Goal: Information Seeking & Learning: Learn about a topic

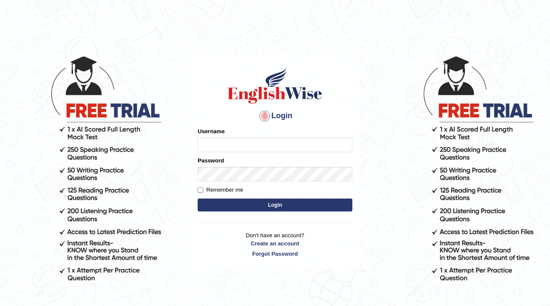
type input "navdeep2024"
click at [291, 207] on button "Login" at bounding box center [275, 205] width 155 height 13
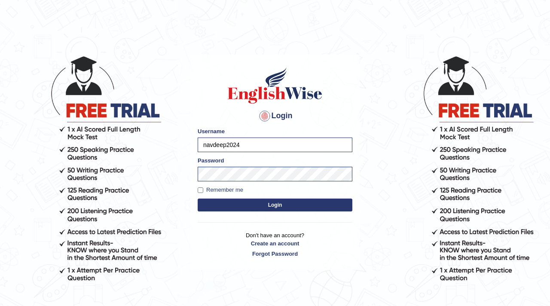
click at [272, 205] on button "Login" at bounding box center [275, 205] width 155 height 13
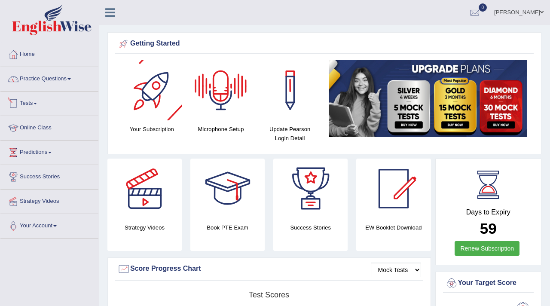
click at [27, 97] on link "Tests" at bounding box center [49, 102] width 98 height 21
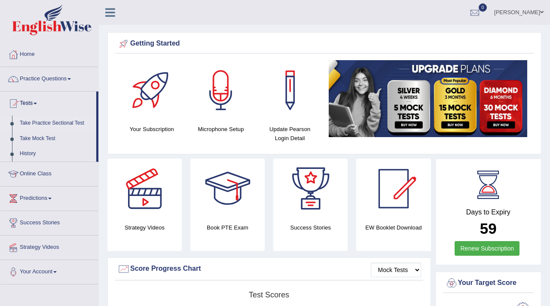
click at [43, 122] on link "Take Practice Sectional Test" at bounding box center [56, 123] width 80 height 15
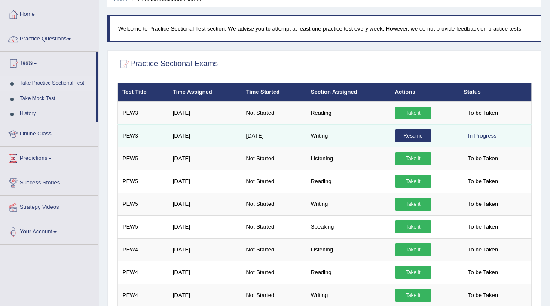
scroll to position [43, 0]
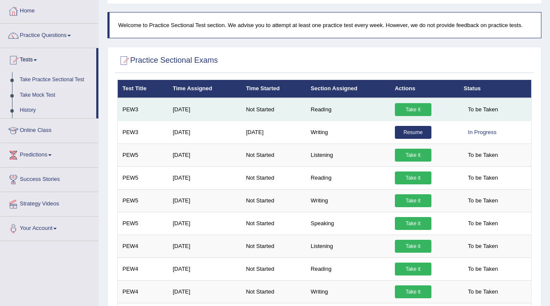
click at [413, 108] on link "Take it" at bounding box center [413, 109] width 37 height 13
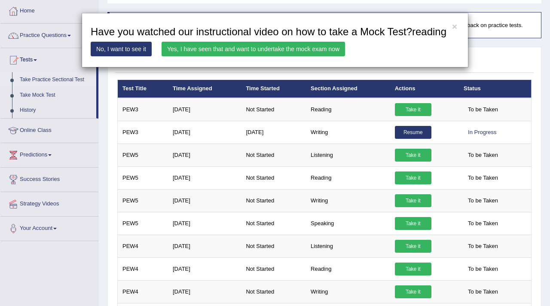
click at [225, 56] on link "Yes, I have seen that and want to undertake the mock exam now" at bounding box center [254, 49] width 184 height 15
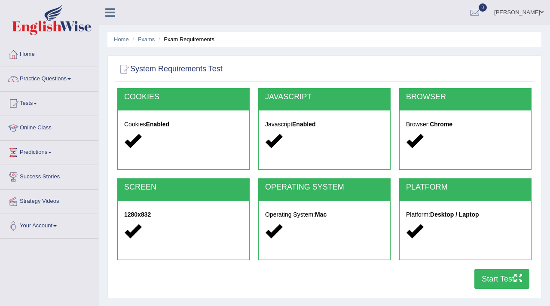
click at [501, 273] on button "Start Test" at bounding box center [502, 279] width 55 height 20
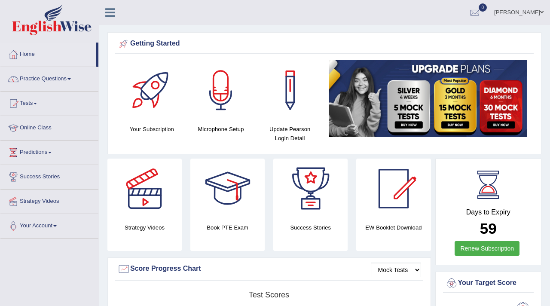
click at [59, 78] on link "Practice Questions" at bounding box center [49, 77] width 98 height 21
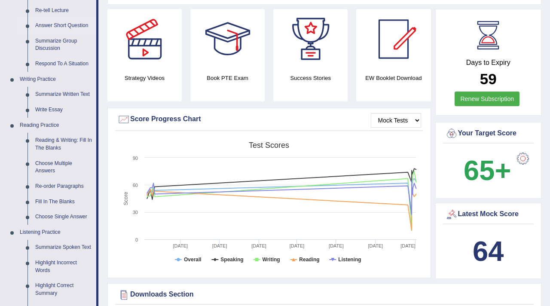
scroll to position [153, 0]
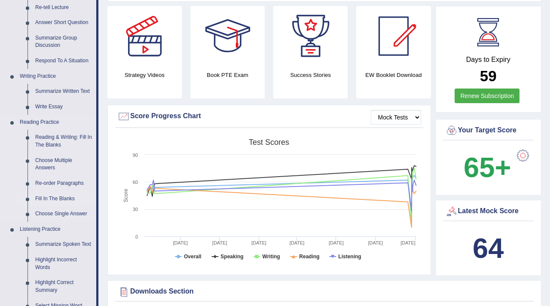
click at [47, 196] on link "Fill In The Blanks" at bounding box center [63, 198] width 65 height 15
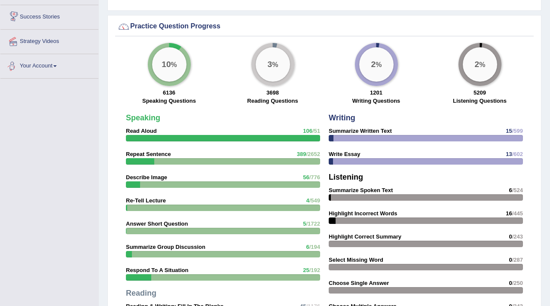
scroll to position [601, 0]
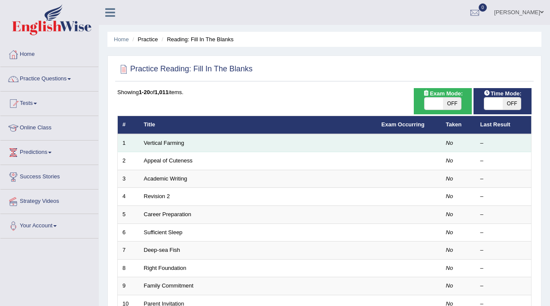
click at [213, 141] on td "Vertical Farming" at bounding box center [258, 143] width 238 height 18
click at [190, 143] on td "Vertical Farming" at bounding box center [258, 143] width 238 height 18
click at [168, 146] on link "Vertical Farming" at bounding box center [164, 143] width 40 height 6
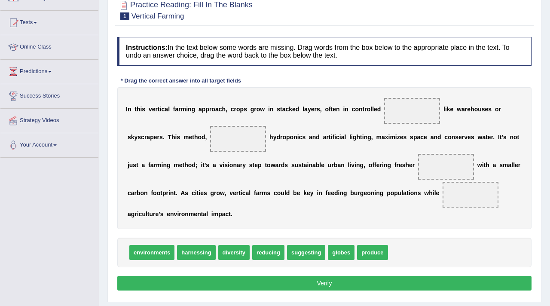
scroll to position [86, 0]
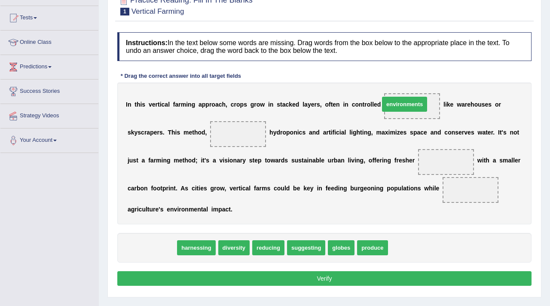
drag, startPoint x: 156, startPoint y: 247, endPoint x: 407, endPoint y: 104, distance: 288.9
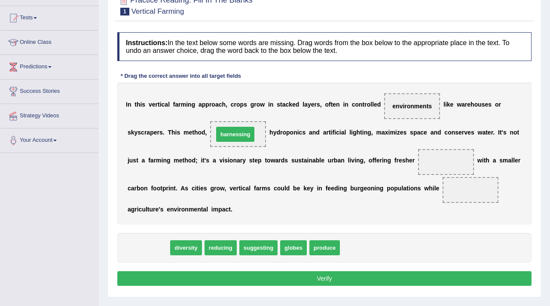
drag, startPoint x: 155, startPoint y: 251, endPoint x: 242, endPoint y: 138, distance: 142.6
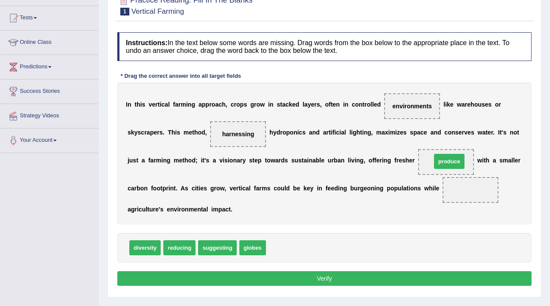
drag, startPoint x: 288, startPoint y: 247, endPoint x: 453, endPoint y: 162, distance: 185.2
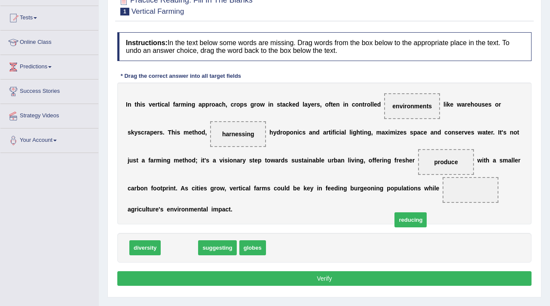
drag, startPoint x: 176, startPoint y: 250, endPoint x: 408, endPoint y: 221, distance: 233.1
click at [408, 221] on span "reducing" at bounding box center [411, 219] width 32 height 15
drag, startPoint x: 172, startPoint y: 248, endPoint x: 457, endPoint y: 191, distance: 290.7
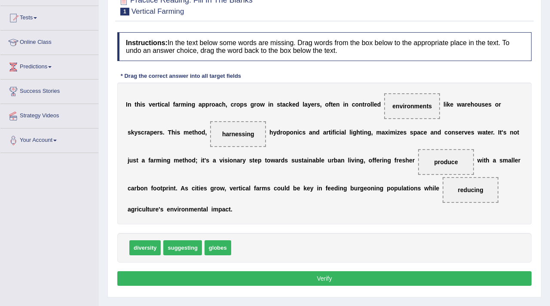
click at [310, 278] on button "Verify" at bounding box center [324, 278] width 414 height 15
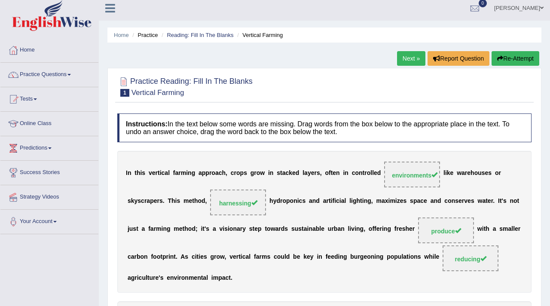
scroll to position [0, 0]
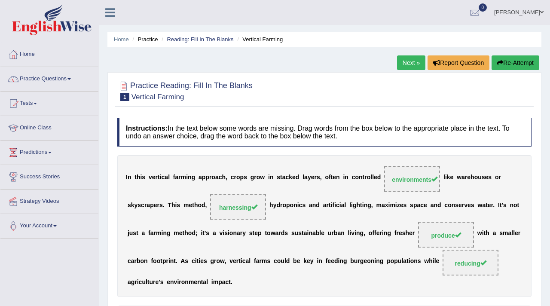
click at [408, 61] on link "Next »" at bounding box center [411, 62] width 28 height 15
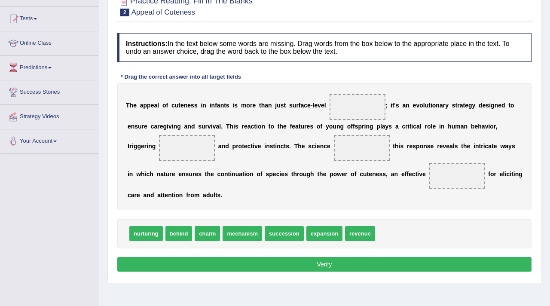
scroll to position [86, 0]
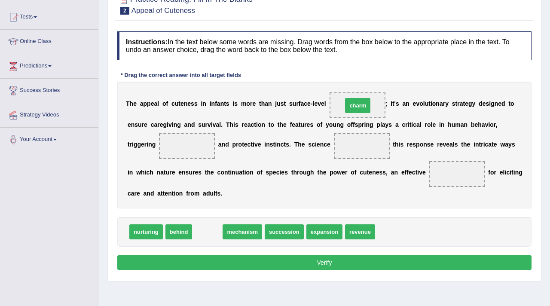
drag, startPoint x: 202, startPoint y: 235, endPoint x: 353, endPoint y: 109, distance: 196.5
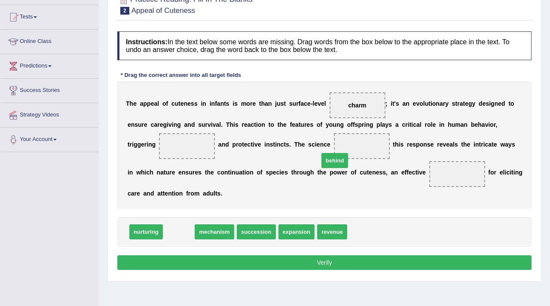
drag, startPoint x: 176, startPoint y: 233, endPoint x: 332, endPoint y: 162, distance: 171.6
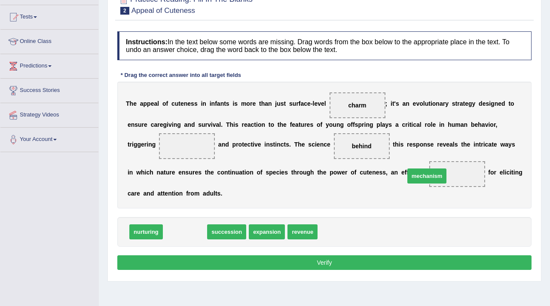
drag, startPoint x: 190, startPoint y: 236, endPoint x: 431, endPoint y: 181, distance: 248.0
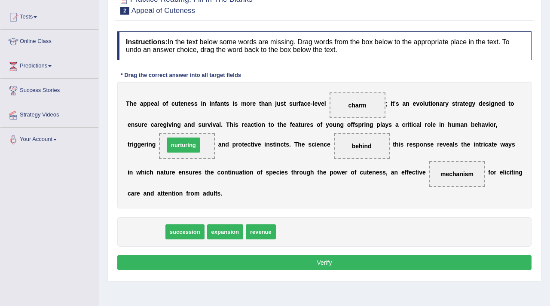
drag, startPoint x: 146, startPoint y: 234, endPoint x: 184, endPoint y: 147, distance: 94.9
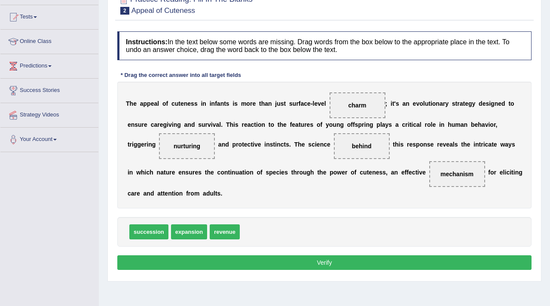
click at [309, 267] on button "Verify" at bounding box center [324, 262] width 414 height 15
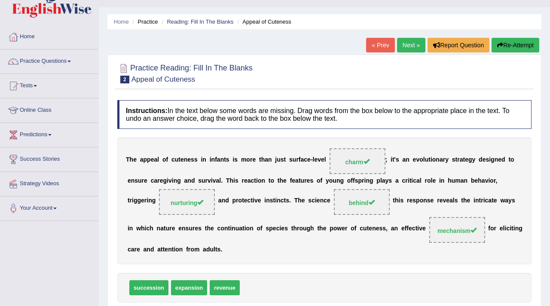
scroll to position [0, 0]
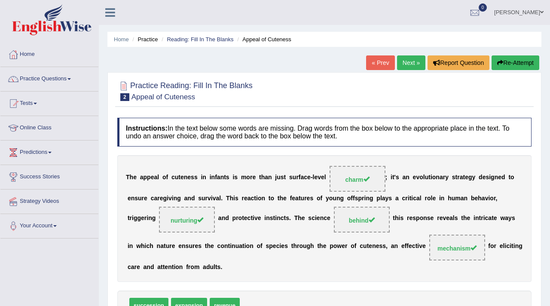
click at [407, 62] on link "Next »" at bounding box center [411, 62] width 28 height 15
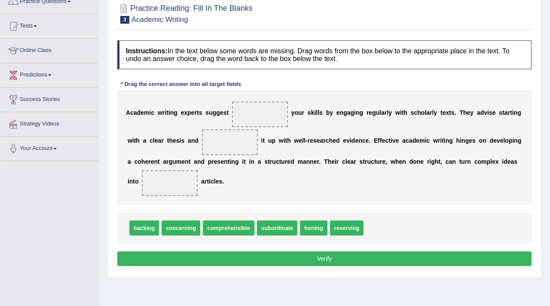
scroll to position [80, 0]
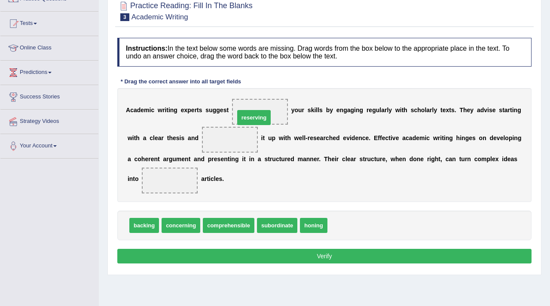
drag, startPoint x: 346, startPoint y: 221, endPoint x: 254, endPoint y: 113, distance: 141.9
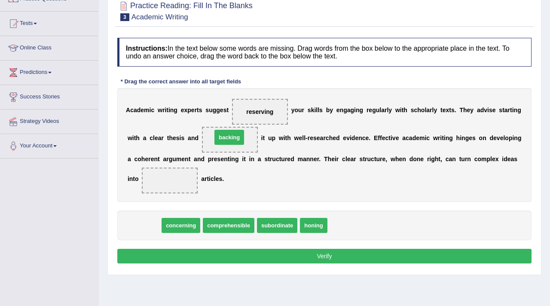
drag, startPoint x: 152, startPoint y: 230, endPoint x: 237, endPoint y: 142, distance: 122.8
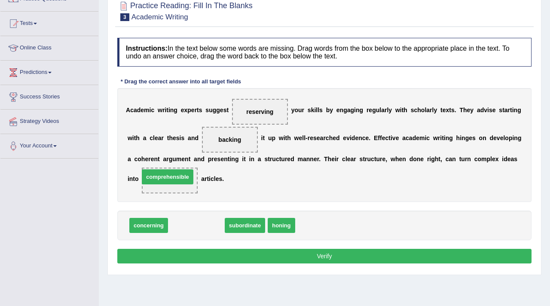
drag, startPoint x: 201, startPoint y: 226, endPoint x: 173, endPoint y: 178, distance: 55.1
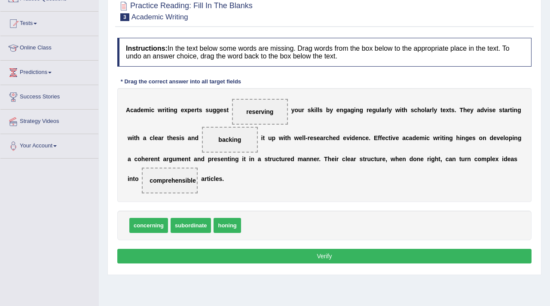
click at [319, 257] on button "Verify" at bounding box center [324, 256] width 414 height 15
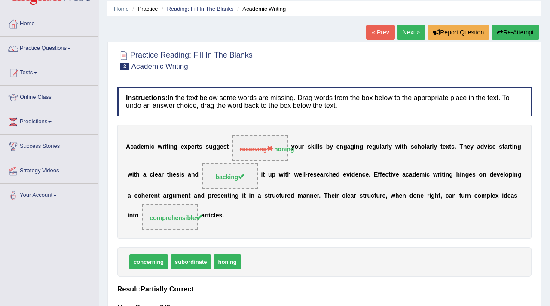
scroll to position [0, 0]
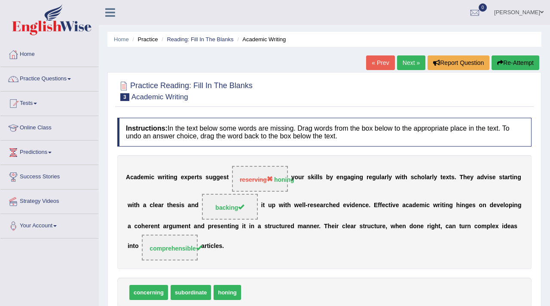
click at [403, 58] on link "Next »" at bounding box center [411, 62] width 28 height 15
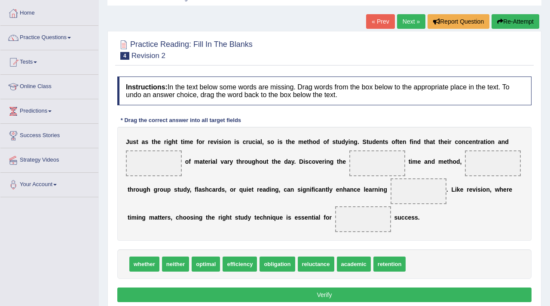
scroll to position [50, 0]
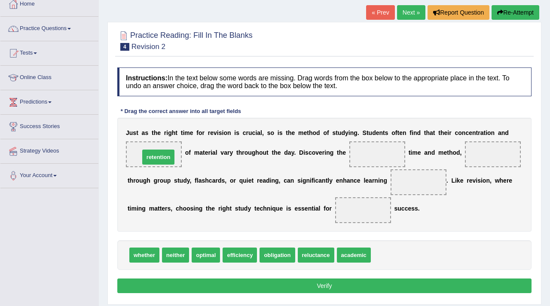
drag, startPoint x: 388, startPoint y: 257, endPoint x: 156, endPoint y: 159, distance: 251.6
drag, startPoint x: 199, startPoint y: 259, endPoint x: 366, endPoint y: 159, distance: 194.2
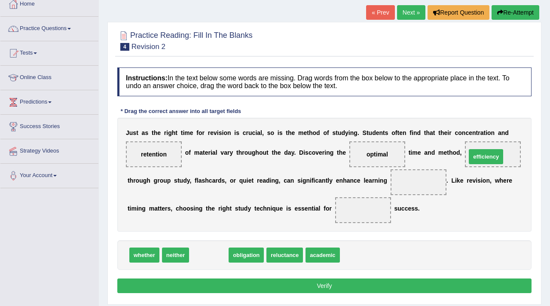
drag, startPoint x: 218, startPoint y: 259, endPoint x: 487, endPoint y: 161, distance: 286.6
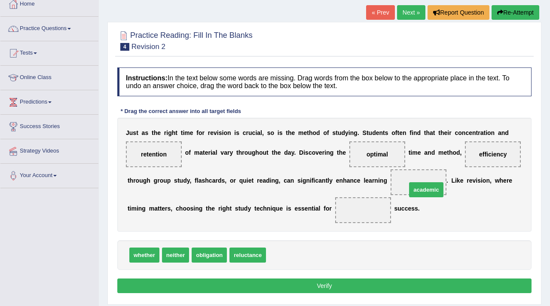
drag, startPoint x: 278, startPoint y: 259, endPoint x: 412, endPoint y: 189, distance: 151.9
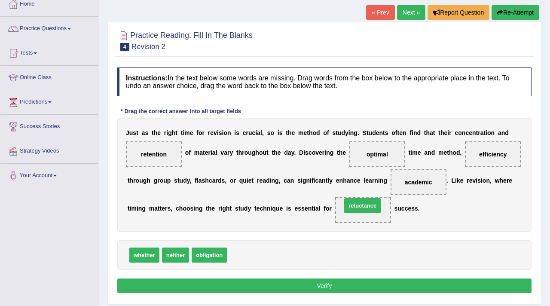
drag, startPoint x: 250, startPoint y: 255, endPoint x: 362, endPoint y: 206, distance: 122.2
click at [274, 292] on button "Verify" at bounding box center [324, 286] width 414 height 15
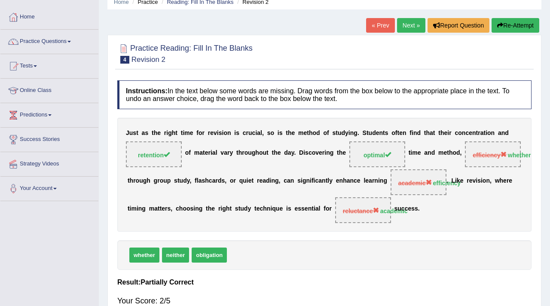
scroll to position [0, 0]
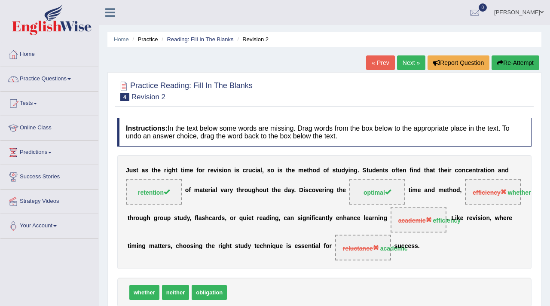
click at [408, 61] on link "Next »" at bounding box center [411, 62] width 28 height 15
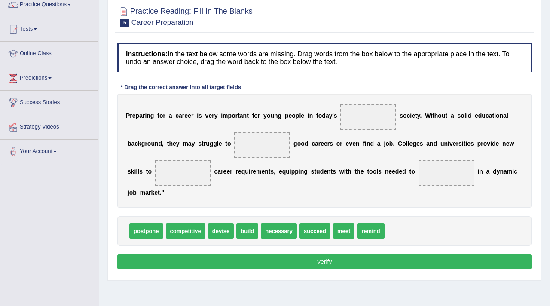
scroll to position [78, 0]
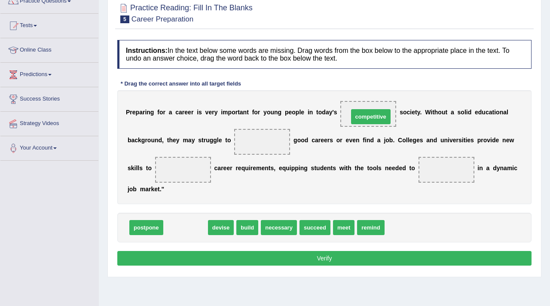
drag, startPoint x: 181, startPoint y: 225, endPoint x: 366, endPoint y: 114, distance: 215.9
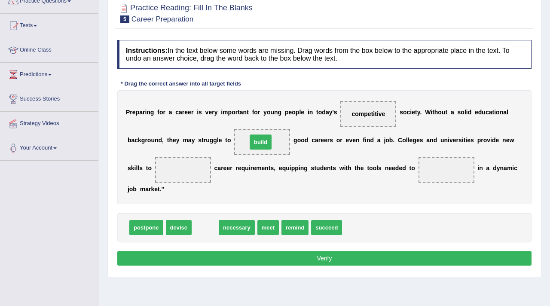
drag, startPoint x: 202, startPoint y: 230, endPoint x: 257, endPoint y: 144, distance: 102.4
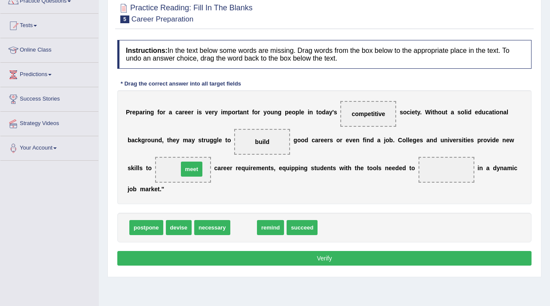
drag, startPoint x: 245, startPoint y: 233, endPoint x: 193, endPoint y: 175, distance: 78.3
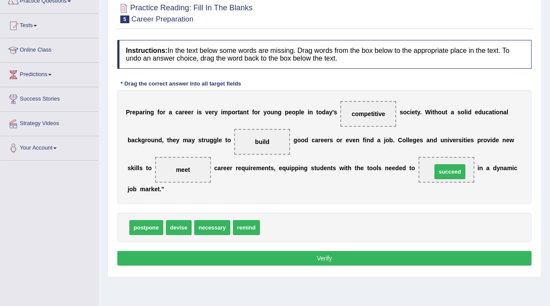
drag, startPoint x: 280, startPoint y: 224, endPoint x: 452, endPoint y: 169, distance: 180.8
click at [275, 256] on button "Verify" at bounding box center [324, 258] width 414 height 15
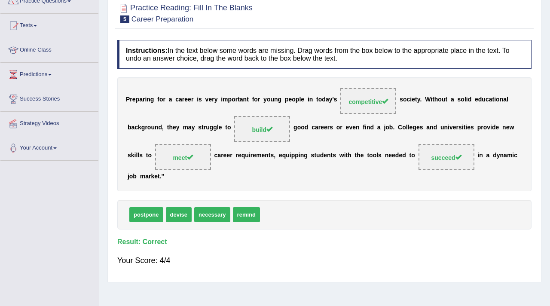
scroll to position [35, 0]
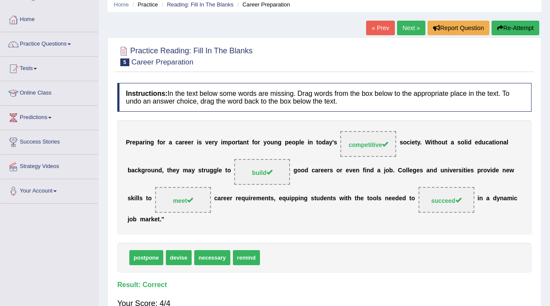
drag, startPoint x: 408, startPoint y: 28, endPoint x: 412, endPoint y: 21, distance: 7.2
click at [408, 28] on link "Next »" at bounding box center [411, 28] width 28 height 15
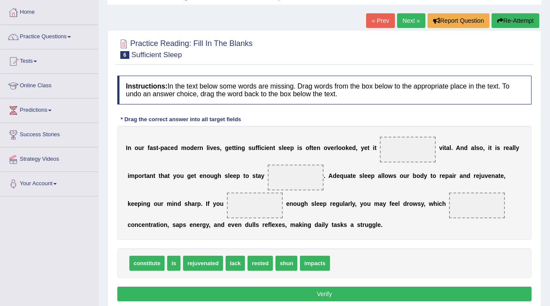
scroll to position [51, 0]
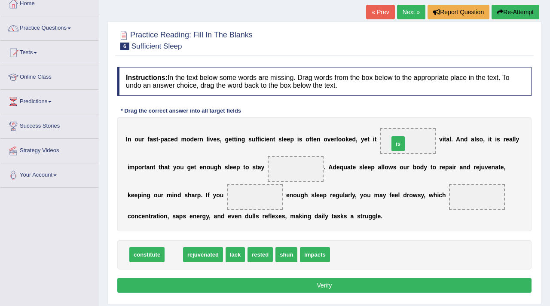
drag, startPoint x: 173, startPoint y: 256, endPoint x: 395, endPoint y: 143, distance: 249.0
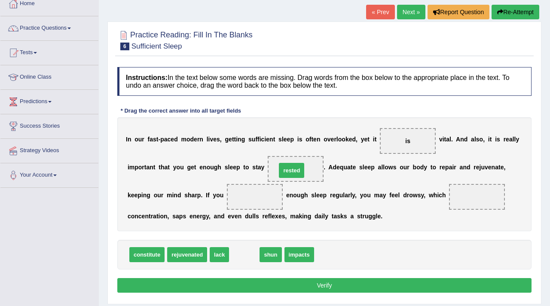
drag, startPoint x: 239, startPoint y: 256, endPoint x: 285, endPoint y: 172, distance: 95.8
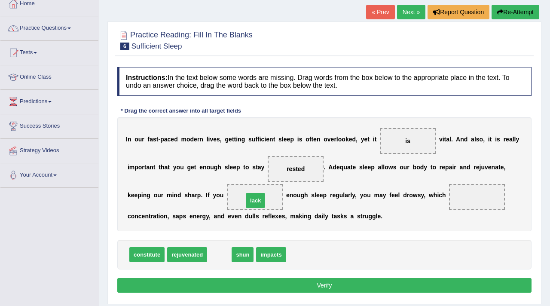
drag, startPoint x: 216, startPoint y: 255, endPoint x: 252, endPoint y: 201, distance: 65.1
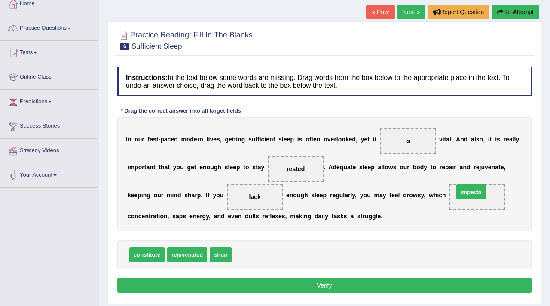
drag, startPoint x: 250, startPoint y: 254, endPoint x: 471, endPoint y: 193, distance: 229.2
click at [276, 288] on button "Verify" at bounding box center [324, 285] width 414 height 15
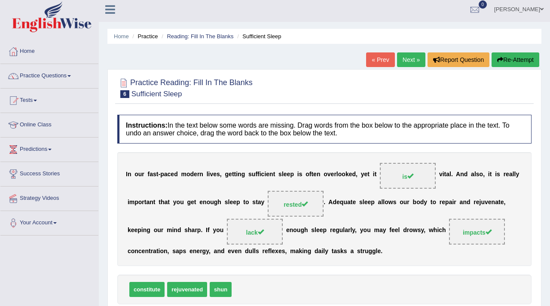
scroll to position [0, 0]
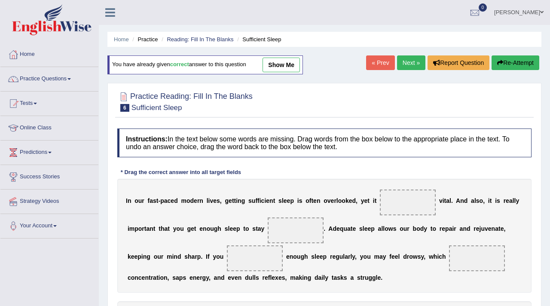
click at [407, 66] on link "Next »" at bounding box center [411, 62] width 28 height 15
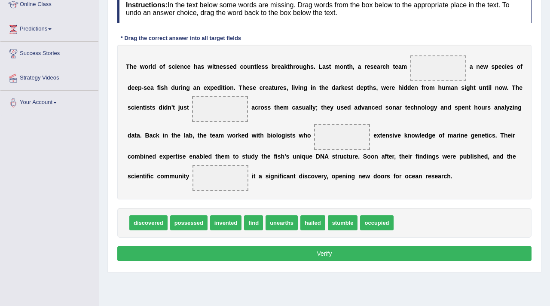
scroll to position [126, 0]
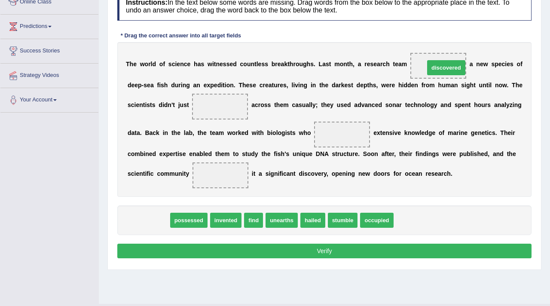
drag, startPoint x: 156, startPoint y: 225, endPoint x: 454, endPoint y: 71, distance: 335.7
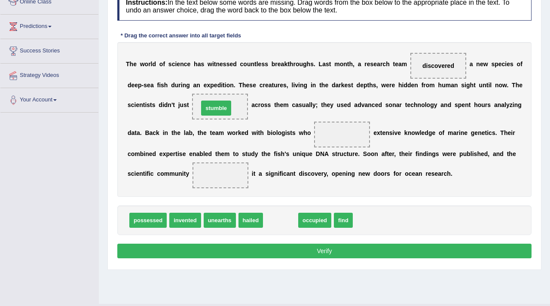
drag, startPoint x: 283, startPoint y: 225, endPoint x: 220, endPoint y: 113, distance: 128.6
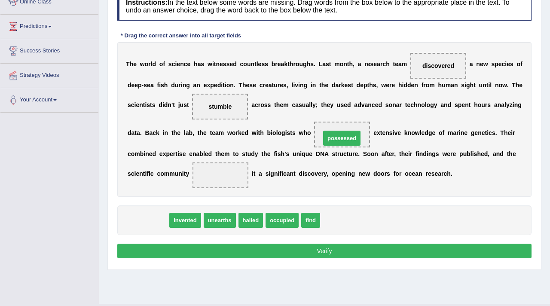
drag, startPoint x: 145, startPoint y: 220, endPoint x: 339, endPoint y: 138, distance: 210.6
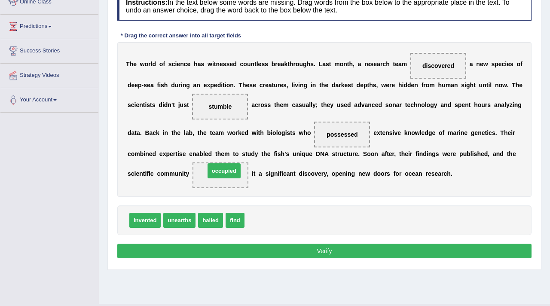
drag, startPoint x: 273, startPoint y: 217, endPoint x: 236, endPoint y: 167, distance: 61.6
click at [309, 250] on button "Verify" at bounding box center [324, 251] width 414 height 15
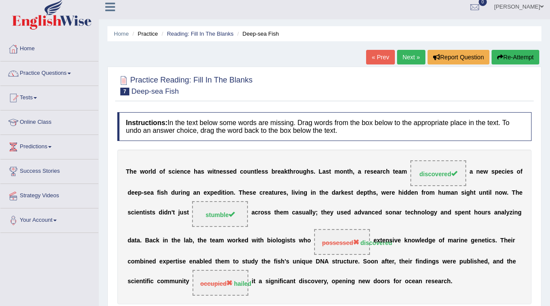
scroll to position [0, 0]
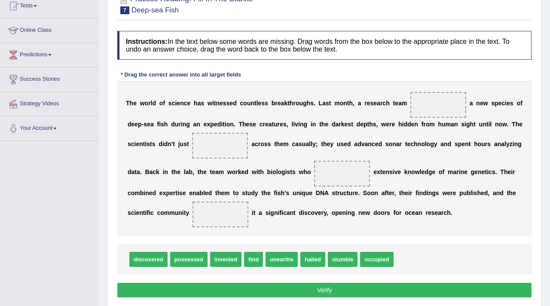
scroll to position [98, 0]
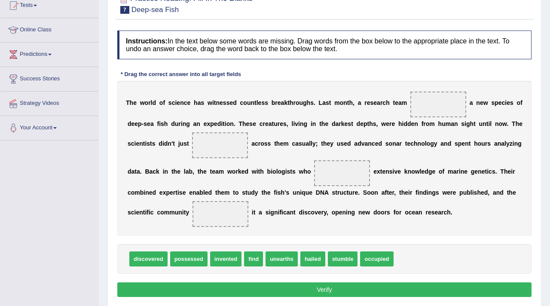
click at [349, 149] on div "T h e w o r l d o f s c i e n c e h a s w i t n e s s e d c o u n t l e s s b r…" at bounding box center [324, 158] width 414 height 155
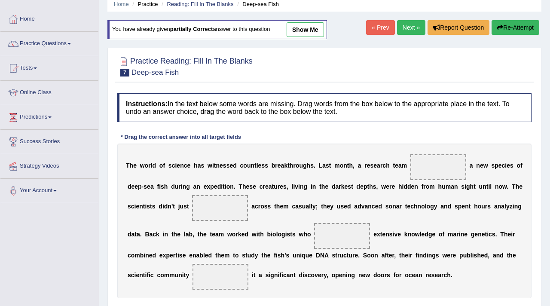
scroll to position [34, 0]
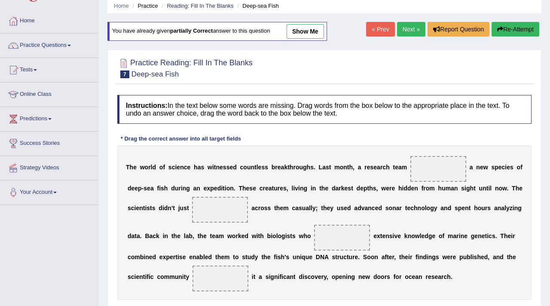
click at [408, 31] on link "Next »" at bounding box center [411, 29] width 28 height 15
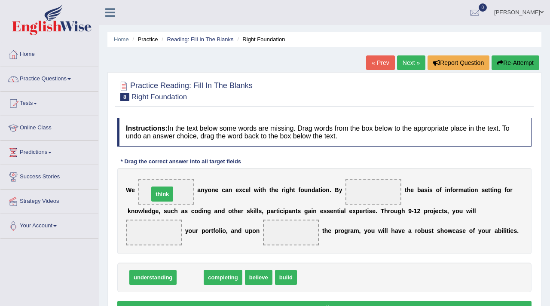
drag, startPoint x: 190, startPoint y: 272, endPoint x: 163, endPoint y: 188, distance: 88.1
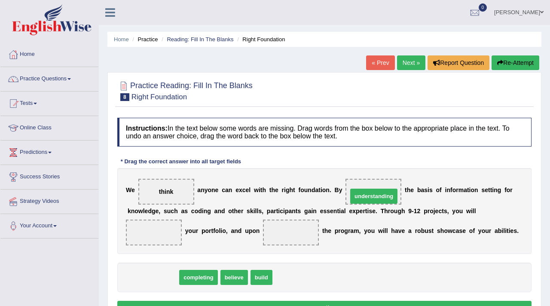
drag, startPoint x: 157, startPoint y: 276, endPoint x: 379, endPoint y: 192, distance: 237.1
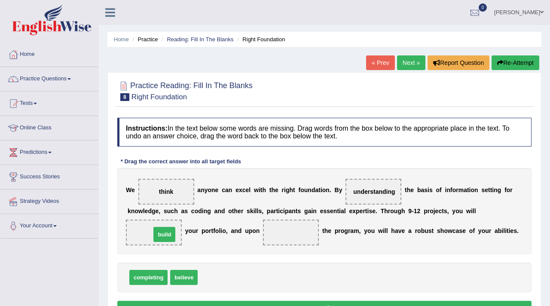
drag, startPoint x: 205, startPoint y: 279, endPoint x: 156, endPoint y: 232, distance: 67.5
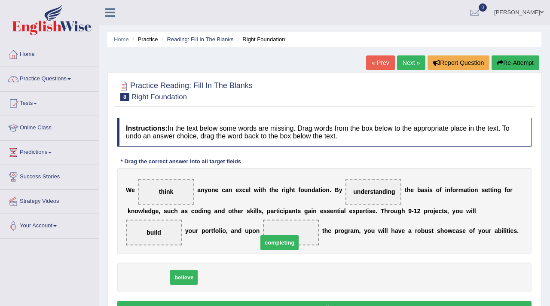
drag, startPoint x: 144, startPoint y: 281, endPoint x: 277, endPoint y: 240, distance: 139.7
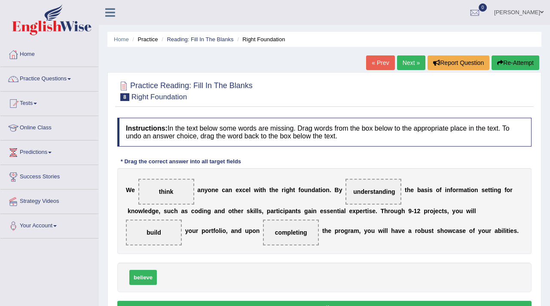
scroll to position [11, 0]
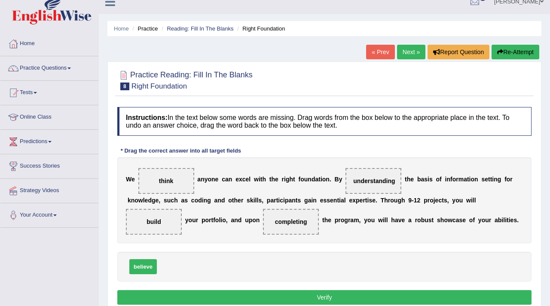
click at [313, 296] on button "Verify" at bounding box center [324, 297] width 414 height 15
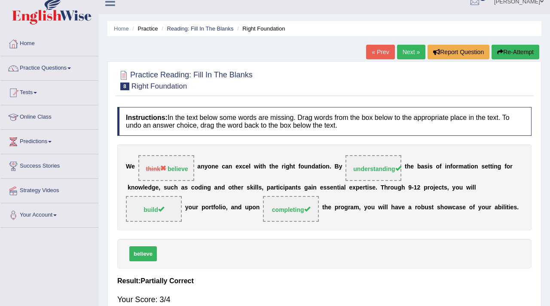
scroll to position [0, 0]
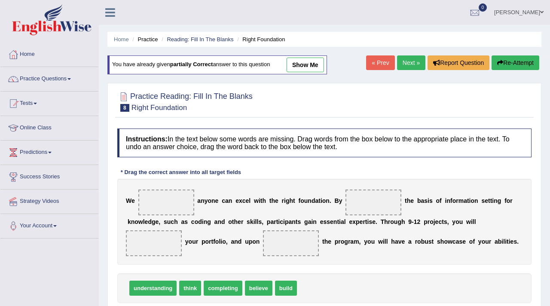
click at [406, 65] on link "Next »" at bounding box center [411, 62] width 28 height 15
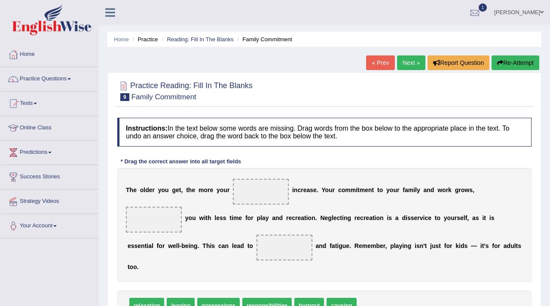
click at [481, 13] on div at bounding box center [475, 12] width 13 height 13
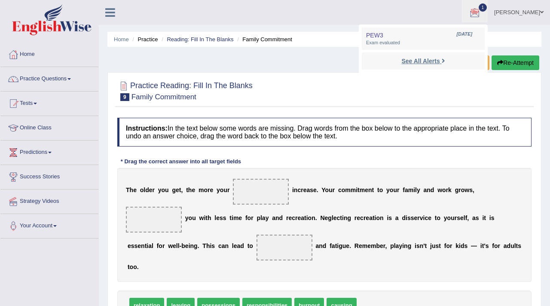
click at [437, 65] on link "See All Alerts" at bounding box center [423, 60] width 48 height 9
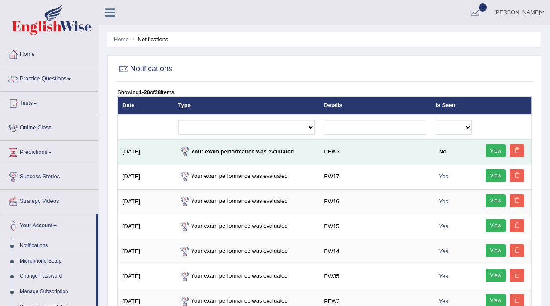
click at [490, 148] on link "View" at bounding box center [496, 150] width 21 height 13
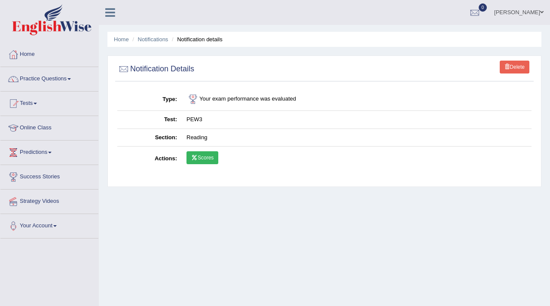
click at [204, 159] on link "Scores" at bounding box center [203, 157] width 32 height 13
click at [30, 102] on link "Tests" at bounding box center [49, 102] width 98 height 21
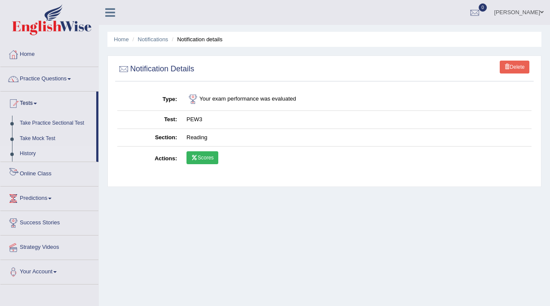
click at [37, 152] on link "History" at bounding box center [56, 153] width 80 height 15
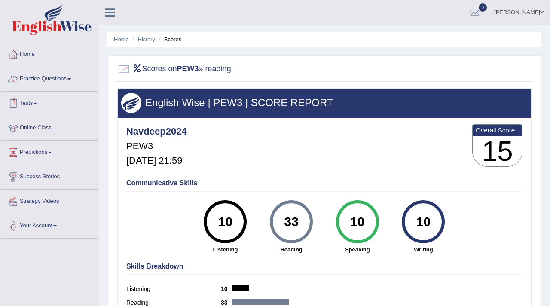
click at [35, 102] on link "Tests" at bounding box center [49, 102] width 98 height 21
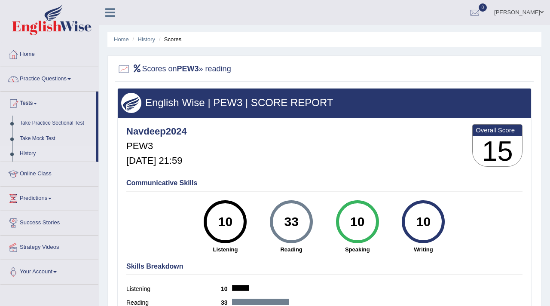
click at [33, 154] on link "History" at bounding box center [56, 153] width 80 height 15
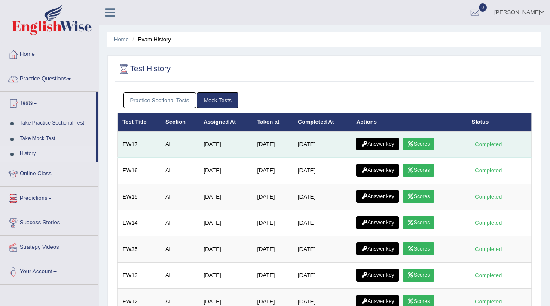
click at [370, 147] on link "Answer key" at bounding box center [377, 144] width 43 height 13
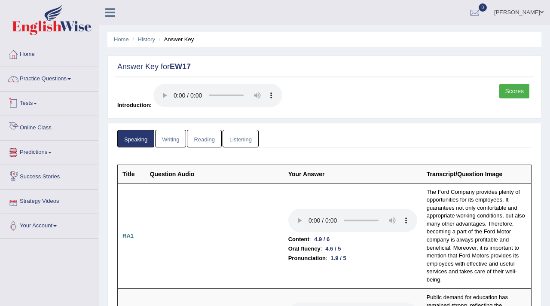
click at [22, 106] on link "Tests" at bounding box center [49, 102] width 98 height 21
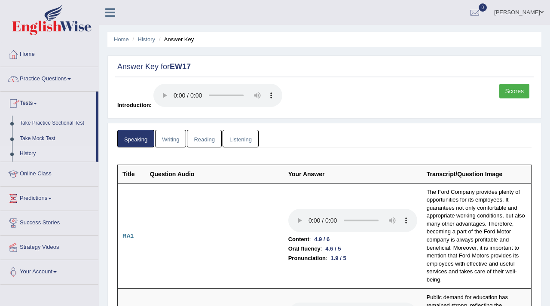
click at [27, 154] on link "History" at bounding box center [56, 153] width 80 height 15
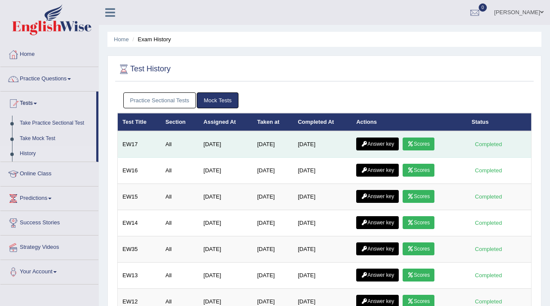
click at [377, 144] on link "Answer key" at bounding box center [377, 144] width 43 height 13
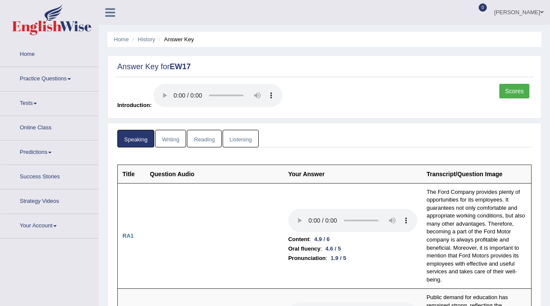
click at [16, 86] on link "Practice Questions" at bounding box center [49, 77] width 98 height 21
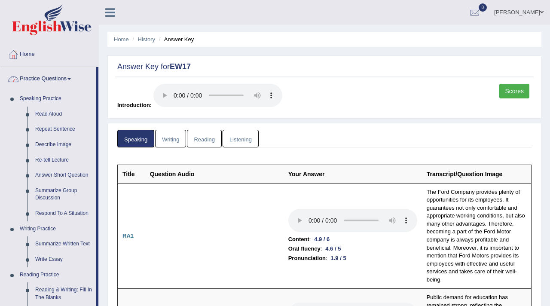
click at [53, 74] on link "Practice Questions" at bounding box center [48, 77] width 96 height 21
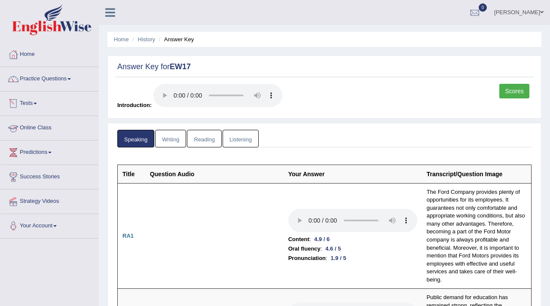
click at [31, 104] on link "Tests" at bounding box center [49, 102] width 98 height 21
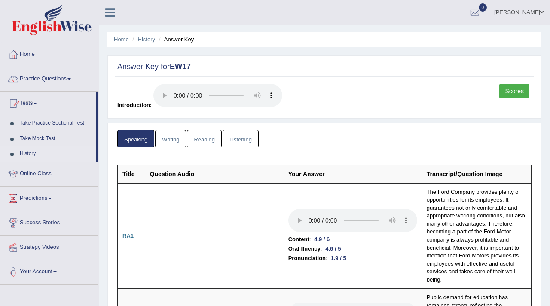
click at [27, 153] on link "History" at bounding box center [56, 153] width 80 height 15
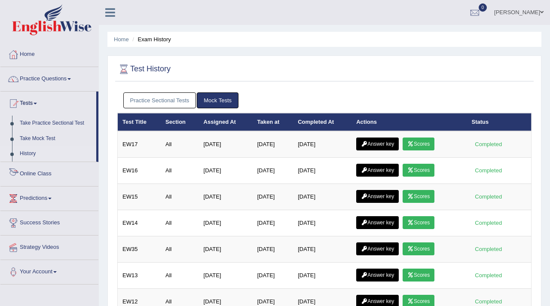
click at [152, 103] on link "Practice Sectional Tests" at bounding box center [159, 100] width 73 height 16
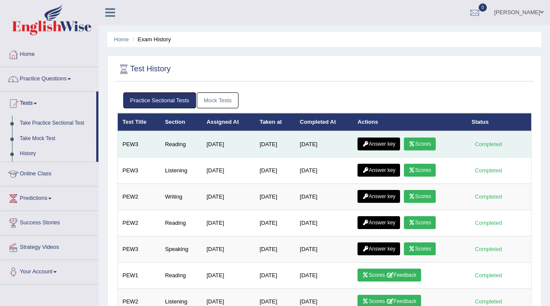
click at [383, 148] on link "Answer key" at bounding box center [379, 144] width 43 height 13
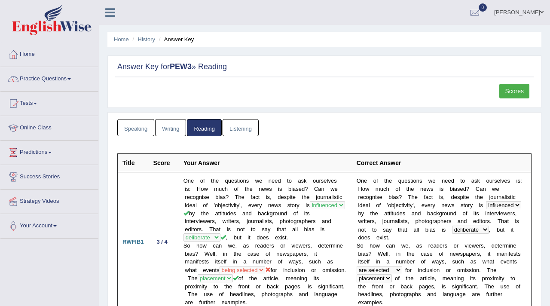
click at [515, 92] on link "Scores" at bounding box center [515, 91] width 30 height 15
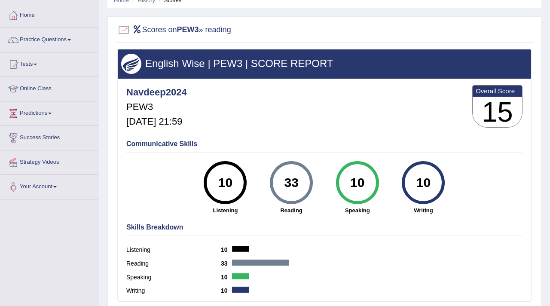
scroll to position [42, 0]
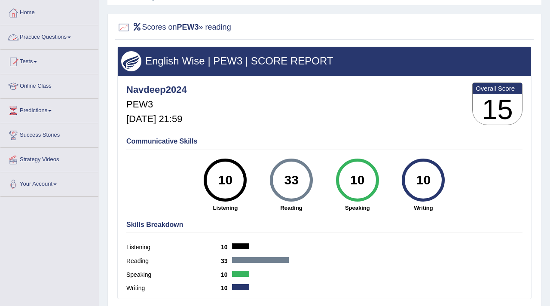
click at [44, 34] on link "Practice Questions" at bounding box center [49, 35] width 98 height 21
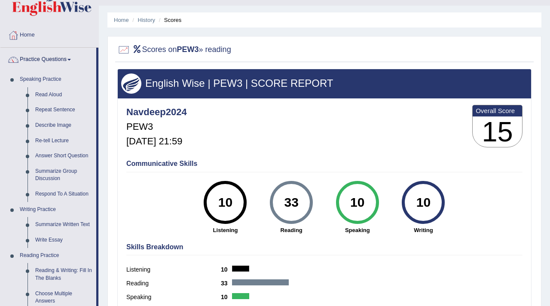
scroll to position [25, 0]
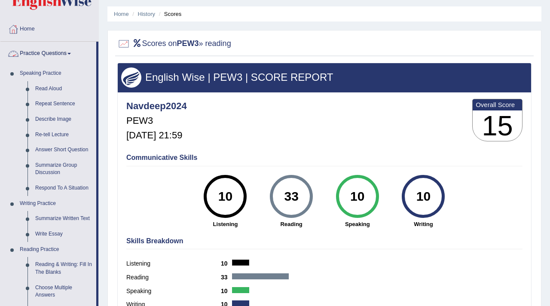
click at [44, 54] on link "Practice Questions" at bounding box center [48, 52] width 96 height 21
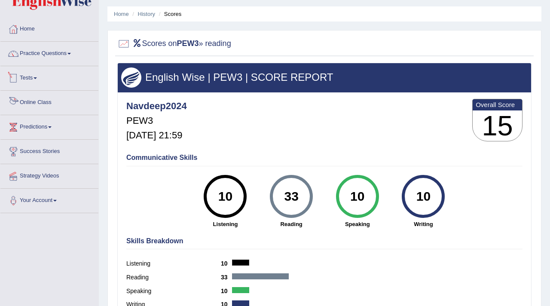
click at [32, 76] on link "Tests" at bounding box center [49, 76] width 98 height 21
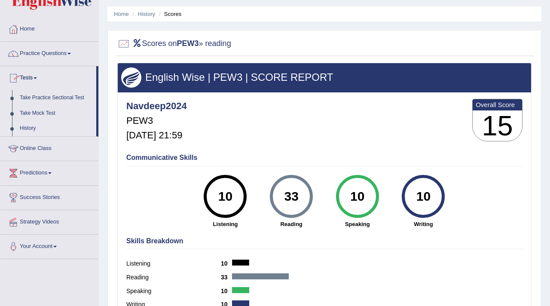
click at [31, 128] on link "History" at bounding box center [56, 128] width 80 height 15
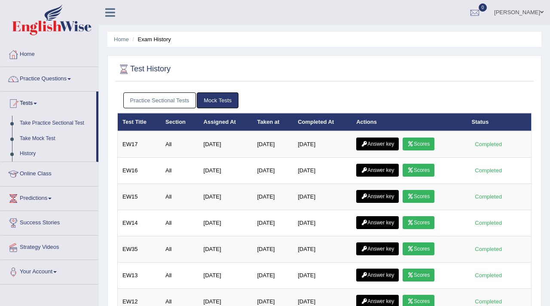
click at [167, 100] on link "Practice Sectional Tests" at bounding box center [159, 100] width 73 height 16
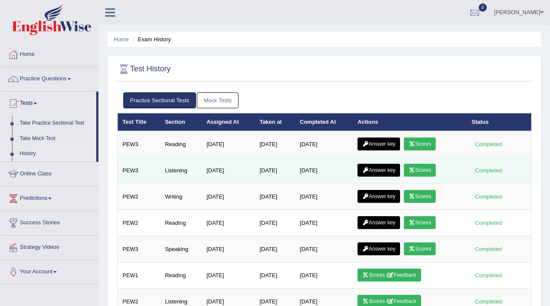
click at [386, 170] on link "Answer key" at bounding box center [379, 170] width 43 height 13
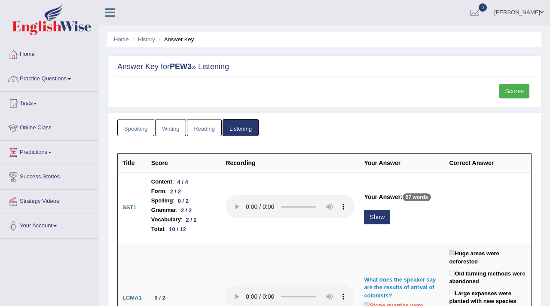
click at [187, 128] on link "Reading" at bounding box center [204, 128] width 34 height 18
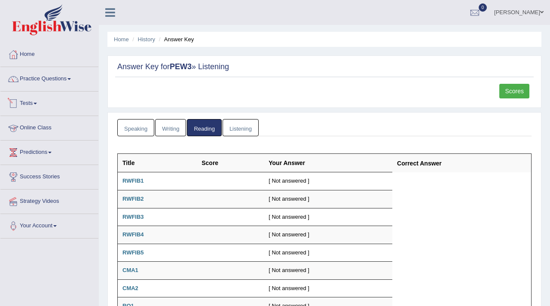
click at [34, 101] on link "Tests" at bounding box center [49, 102] width 98 height 21
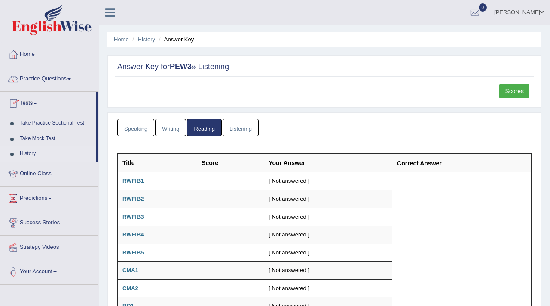
click at [26, 151] on link "History" at bounding box center [56, 153] width 80 height 15
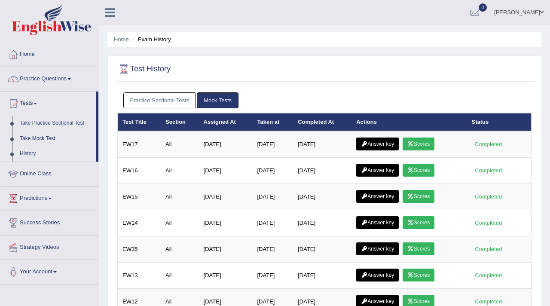
click at [212, 101] on link "Mock Tests" at bounding box center [218, 100] width 42 height 16
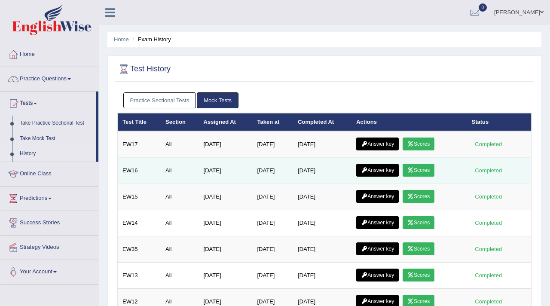
click at [383, 172] on link "Answer key" at bounding box center [377, 170] width 43 height 13
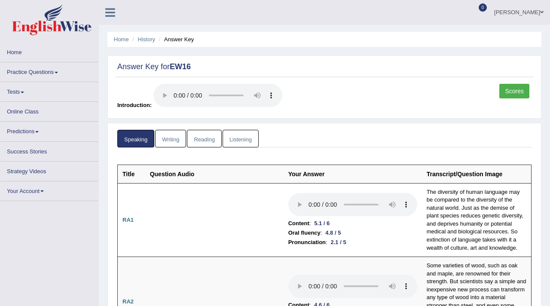
scroll to position [0, 0]
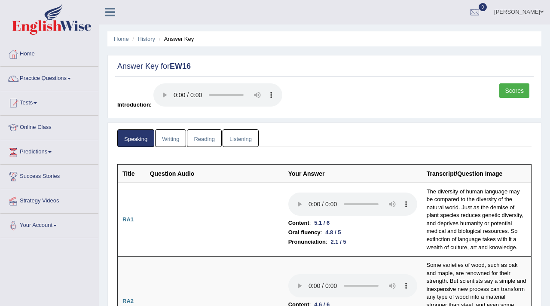
click at [207, 138] on link "Reading" at bounding box center [204, 138] width 34 height 18
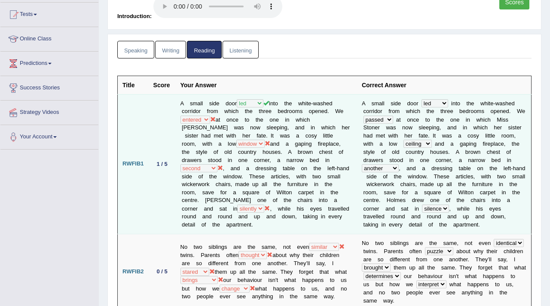
scroll to position [86, 0]
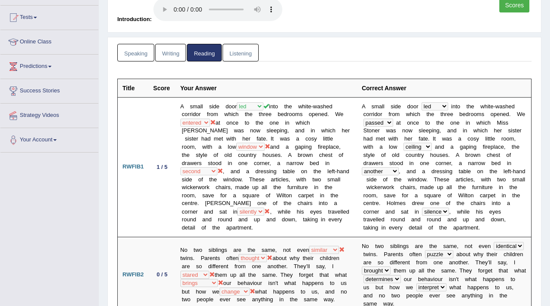
click at [520, 9] on link "Scores" at bounding box center [515, 5] width 30 height 15
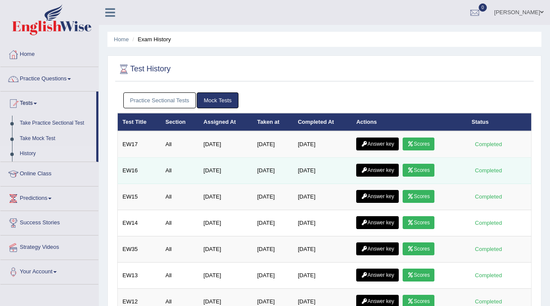
click at [385, 172] on link "Answer key" at bounding box center [377, 170] width 43 height 13
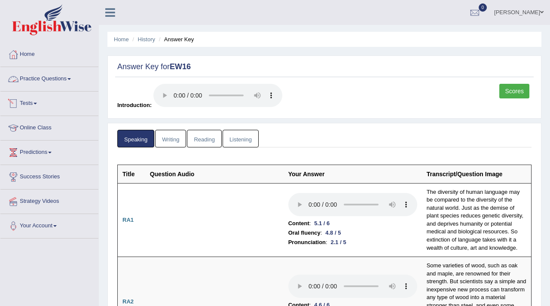
click at [42, 80] on link "Practice Questions" at bounding box center [49, 77] width 98 height 21
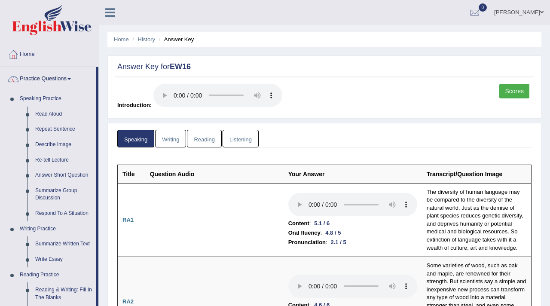
click at [204, 135] on link "Reading" at bounding box center [204, 139] width 34 height 18
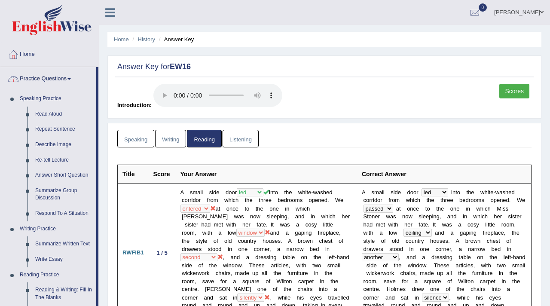
click at [47, 78] on link "Practice Questions" at bounding box center [48, 77] width 96 height 21
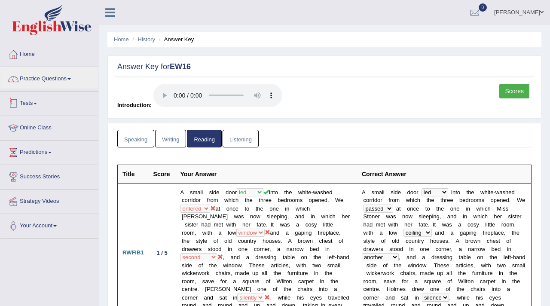
click at [37, 100] on link "Tests" at bounding box center [49, 102] width 98 height 21
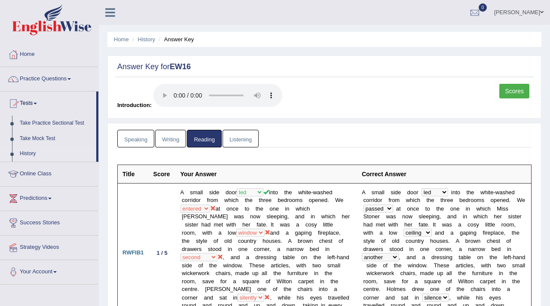
click at [34, 152] on link "History" at bounding box center [56, 153] width 80 height 15
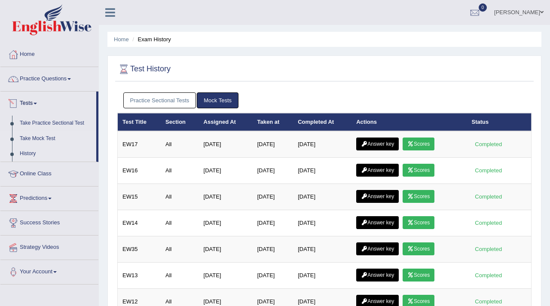
click at [31, 137] on link "Take Mock Test" at bounding box center [56, 138] width 80 height 15
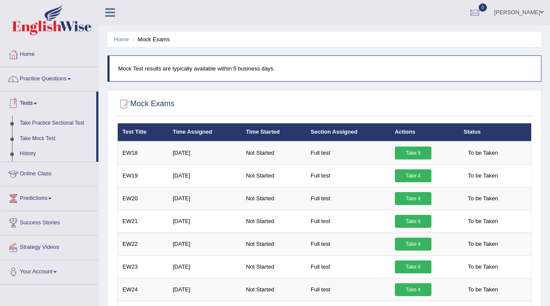
click at [27, 103] on link "Tests" at bounding box center [48, 102] width 96 height 21
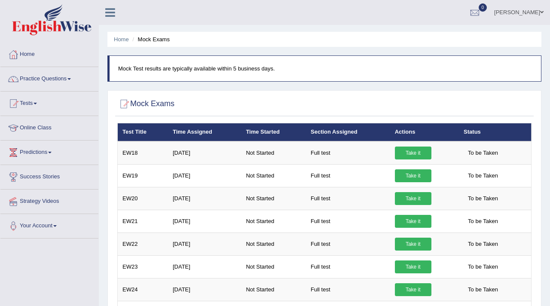
click at [27, 103] on link "Tests" at bounding box center [49, 102] width 98 height 21
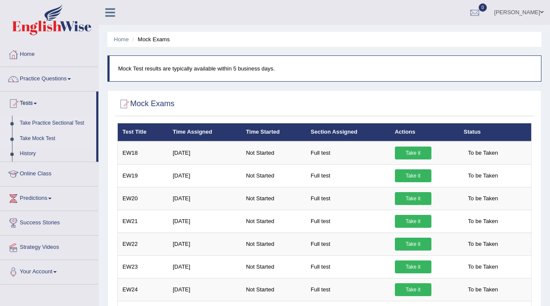
click at [27, 123] on link "Take Practice Sectional Test" at bounding box center [56, 123] width 80 height 15
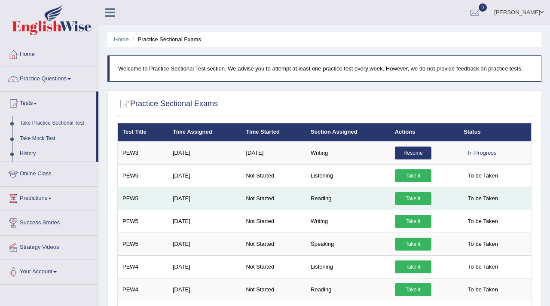
click at [418, 198] on link "Take it" at bounding box center [413, 198] width 37 height 13
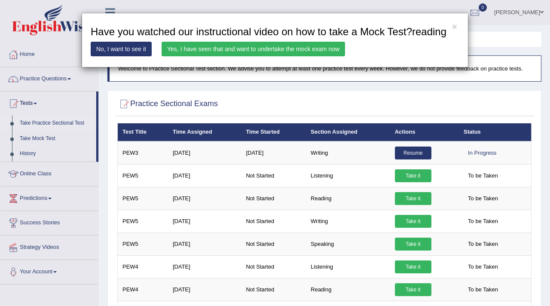
click at [244, 56] on link "Yes, I have seen that and want to undertake the mock exam now" at bounding box center [254, 49] width 184 height 15
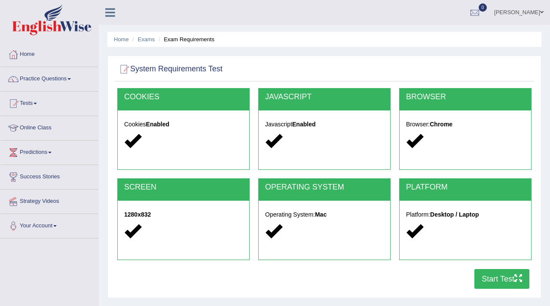
click at [483, 283] on button "Start Test" at bounding box center [502, 279] width 55 height 20
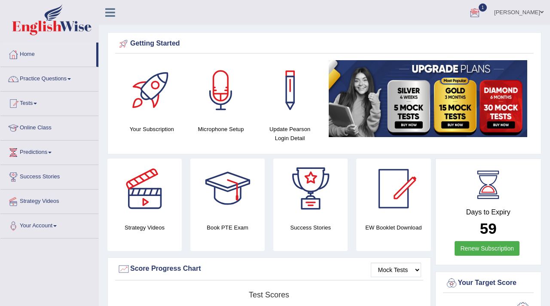
click at [481, 15] on div at bounding box center [475, 12] width 13 height 13
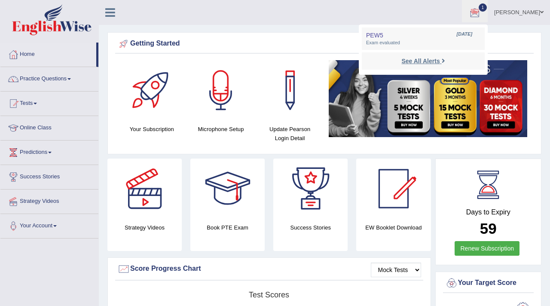
click at [431, 62] on strong "See All Alerts" at bounding box center [421, 61] width 38 height 7
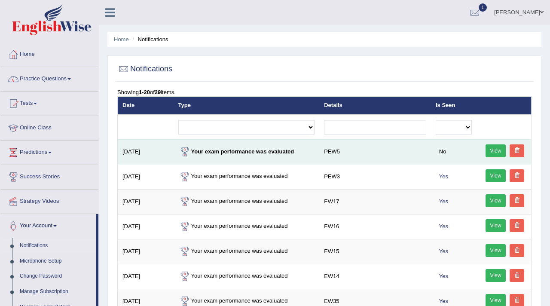
click at [495, 147] on link "View" at bounding box center [496, 150] width 21 height 13
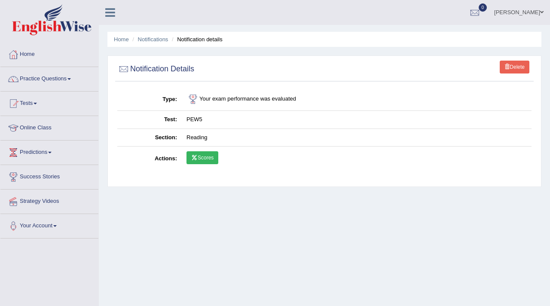
click at [211, 155] on link "Scores" at bounding box center [203, 157] width 32 height 13
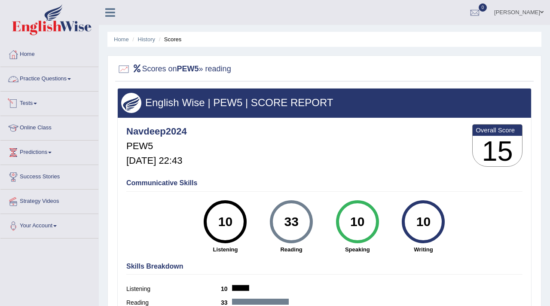
click at [32, 103] on link "Tests" at bounding box center [49, 102] width 98 height 21
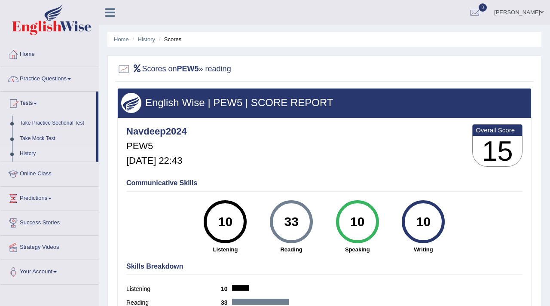
click at [31, 153] on link "History" at bounding box center [56, 153] width 80 height 15
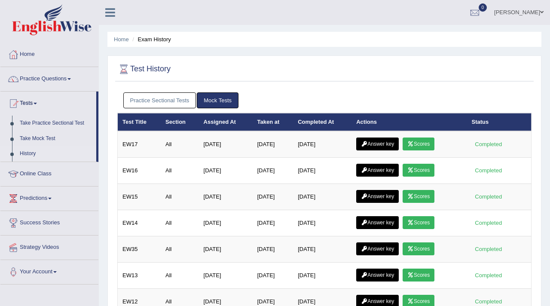
click at [176, 100] on link "Practice Sectional Tests" at bounding box center [159, 100] width 73 height 16
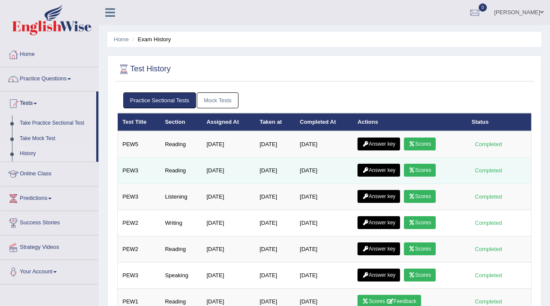
click at [377, 170] on link "Answer key" at bounding box center [379, 170] width 43 height 13
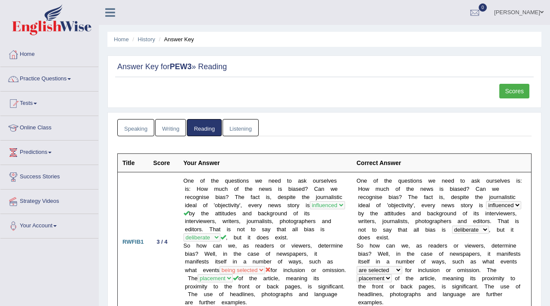
click at [513, 92] on link "Scores" at bounding box center [515, 91] width 30 height 15
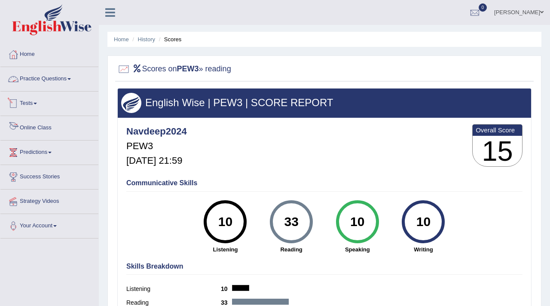
click at [20, 103] on link "Tests" at bounding box center [49, 102] width 98 height 21
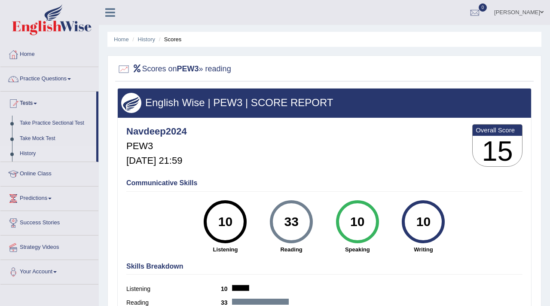
click at [28, 156] on link "History" at bounding box center [56, 153] width 80 height 15
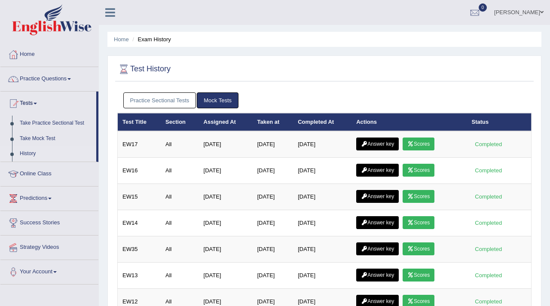
click at [155, 101] on link "Practice Sectional Tests" at bounding box center [159, 100] width 73 height 16
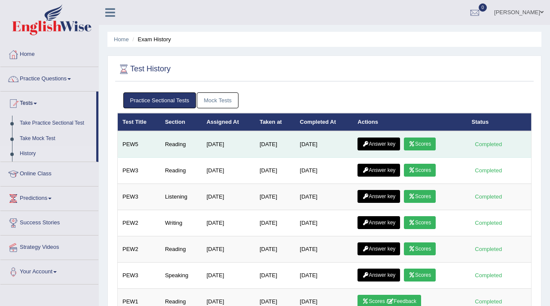
click at [369, 142] on icon at bounding box center [365, 143] width 6 height 5
